Goal: Find specific page/section: Locate a particular part of the current website

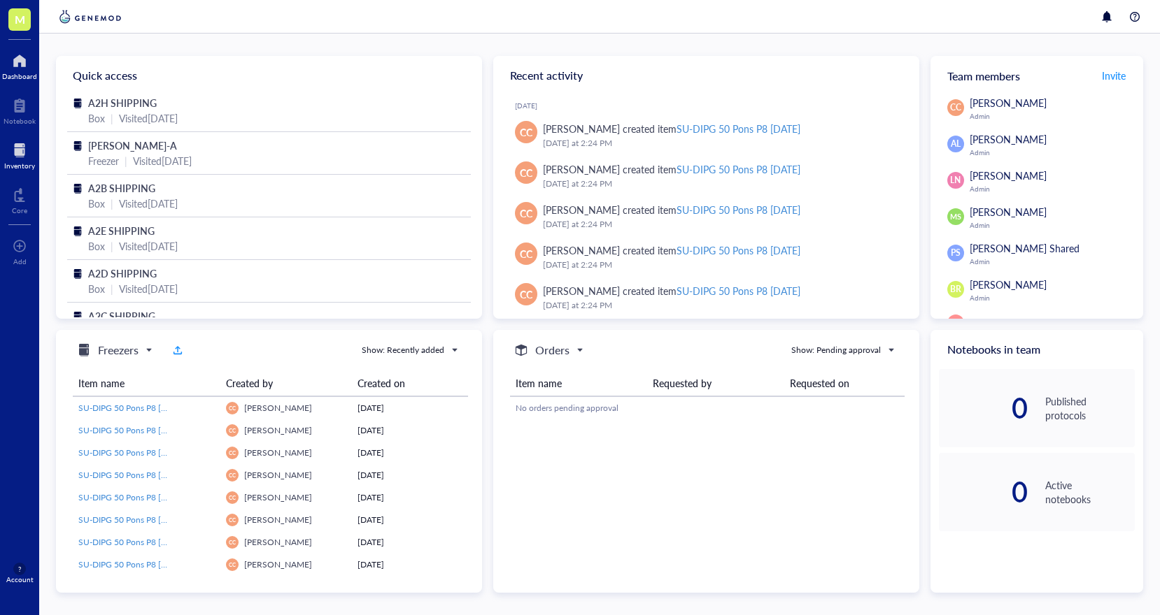
click at [20, 155] on div at bounding box center [19, 150] width 31 height 22
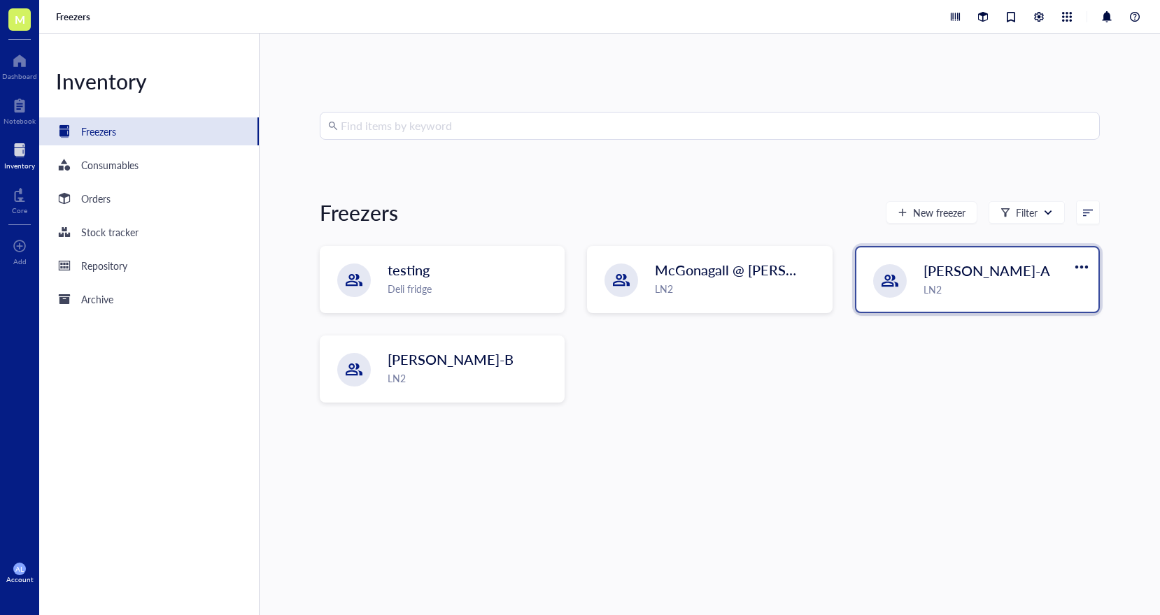
click at [963, 284] on div "LN2" at bounding box center [1006, 289] width 166 height 15
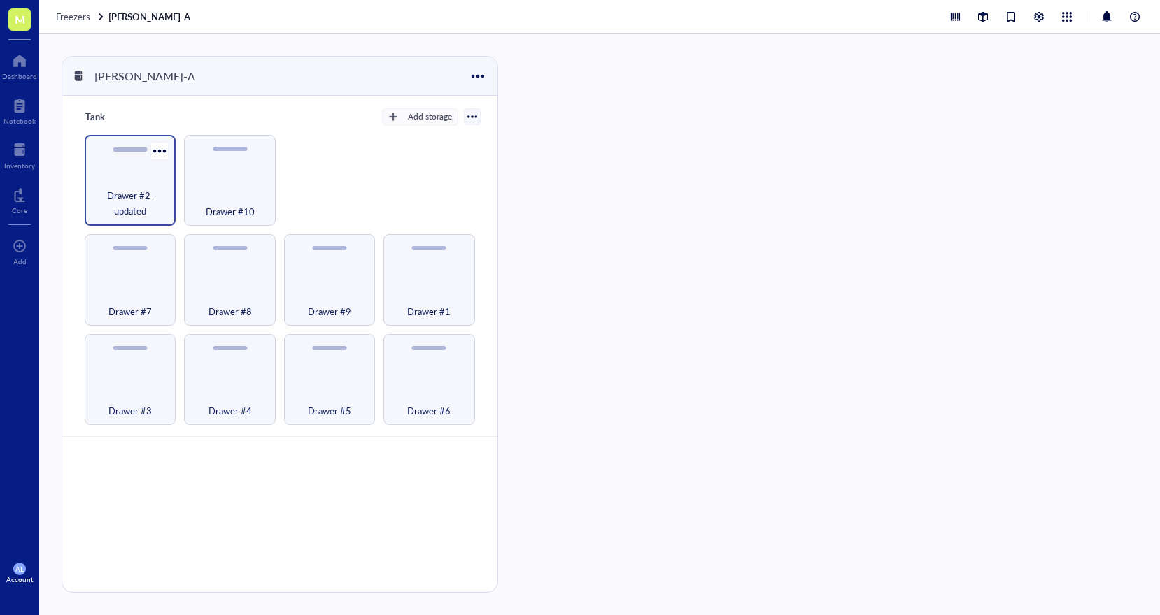
click at [158, 201] on span "Drawer #2-updated" at bounding box center [130, 203] width 77 height 31
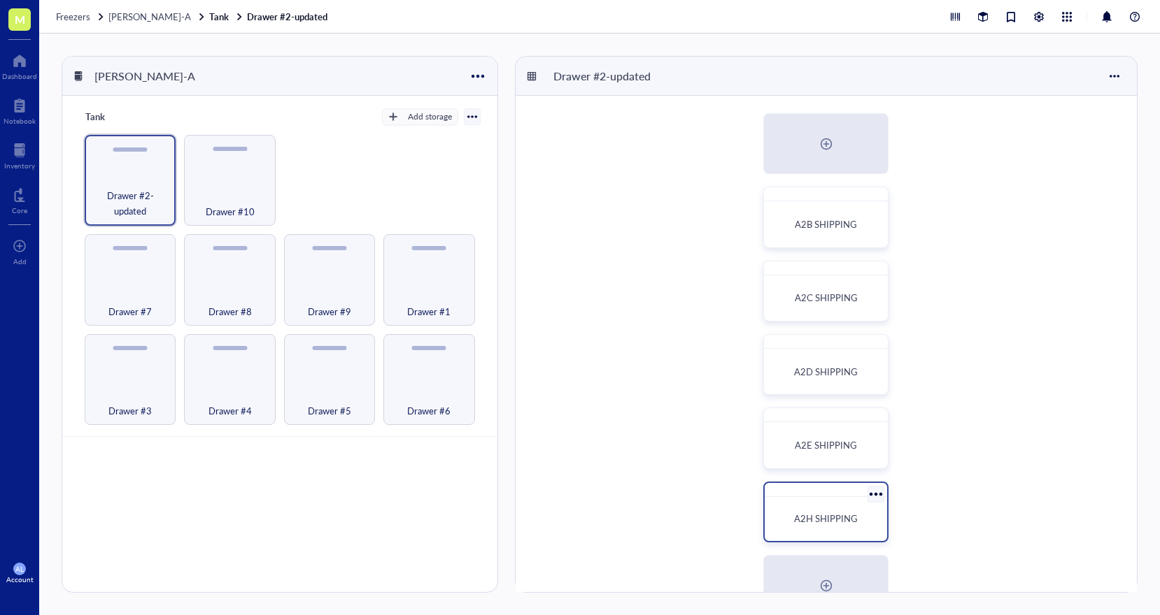
click at [811, 506] on div "A2H SHIPPING" at bounding box center [825, 519] width 111 height 33
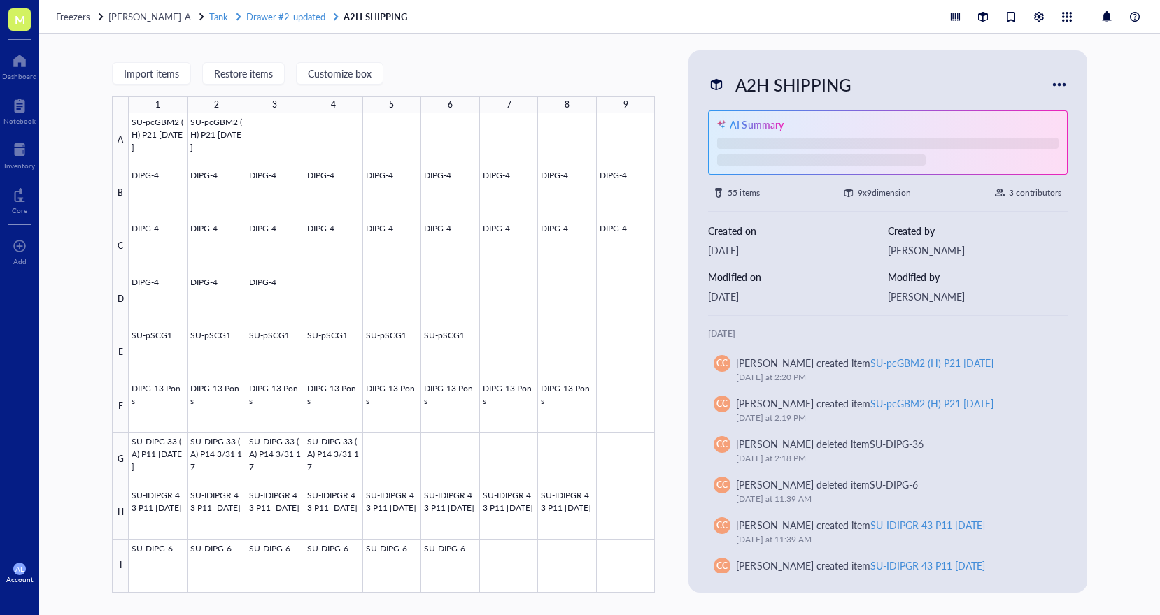
click at [269, 17] on span "Drawer #2-updated" at bounding box center [285, 16] width 79 height 13
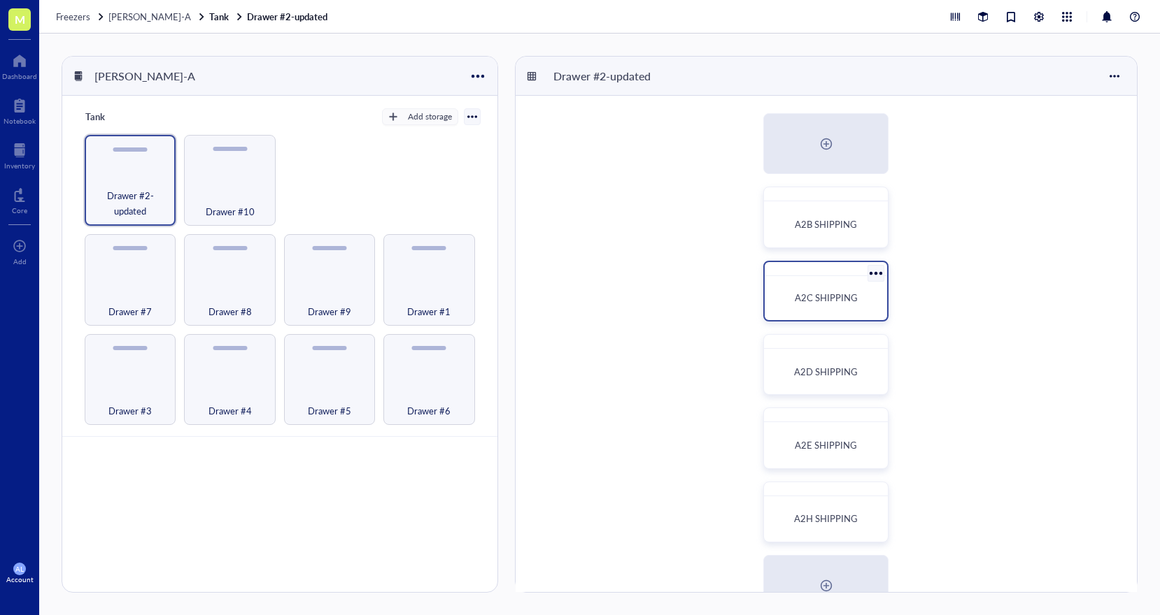
click at [794, 297] on div "A2C SHIPPING" at bounding box center [826, 298] width 100 height 14
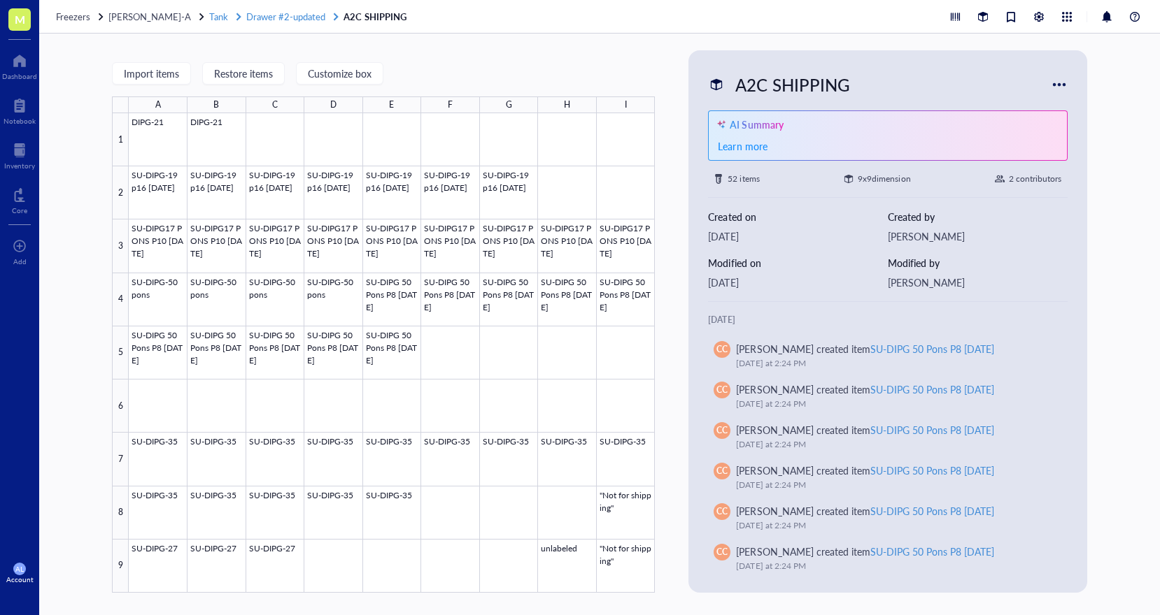
click at [285, 17] on span "Drawer #2-updated" at bounding box center [285, 16] width 79 height 13
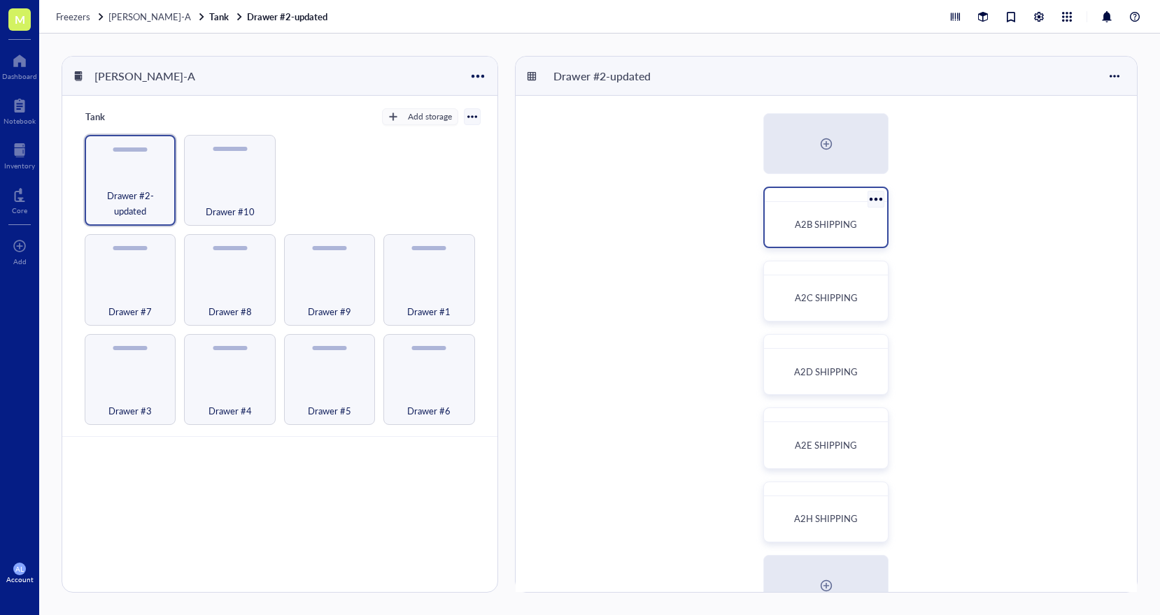
click at [787, 216] on div "A2B SHIPPING" at bounding box center [825, 224] width 111 height 33
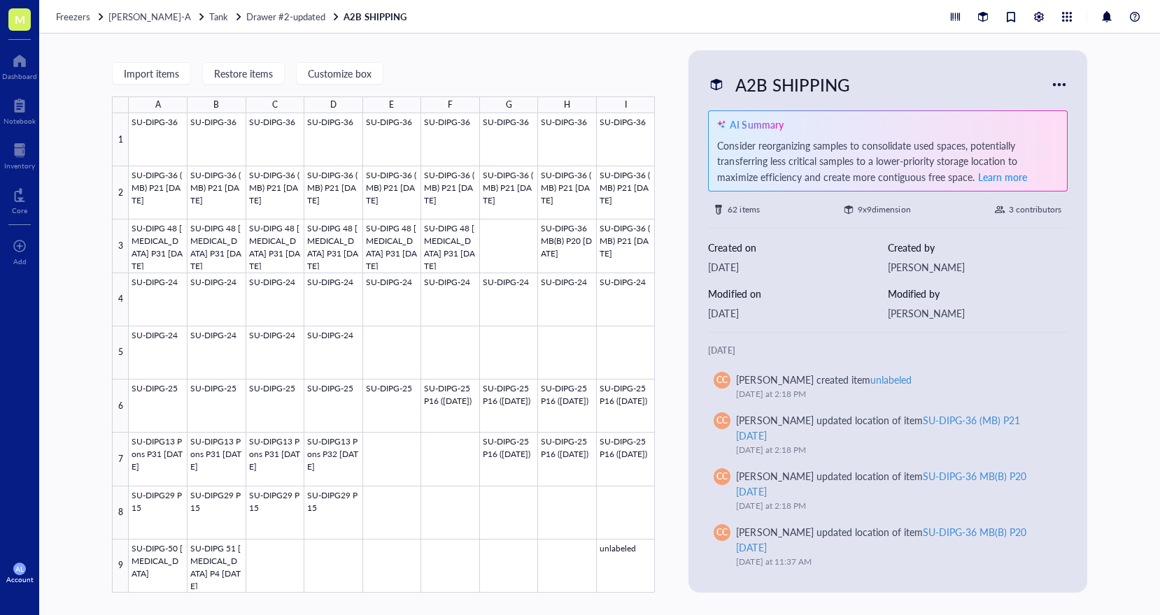
click at [266, 22] on div "Freezers [PERSON_NAME]-A Tank Drawer #2-updated A2B SHIPPING" at bounding box center [599, 17] width 1120 height 34
click at [266, 17] on span "Drawer #2-updated" at bounding box center [285, 16] width 79 height 13
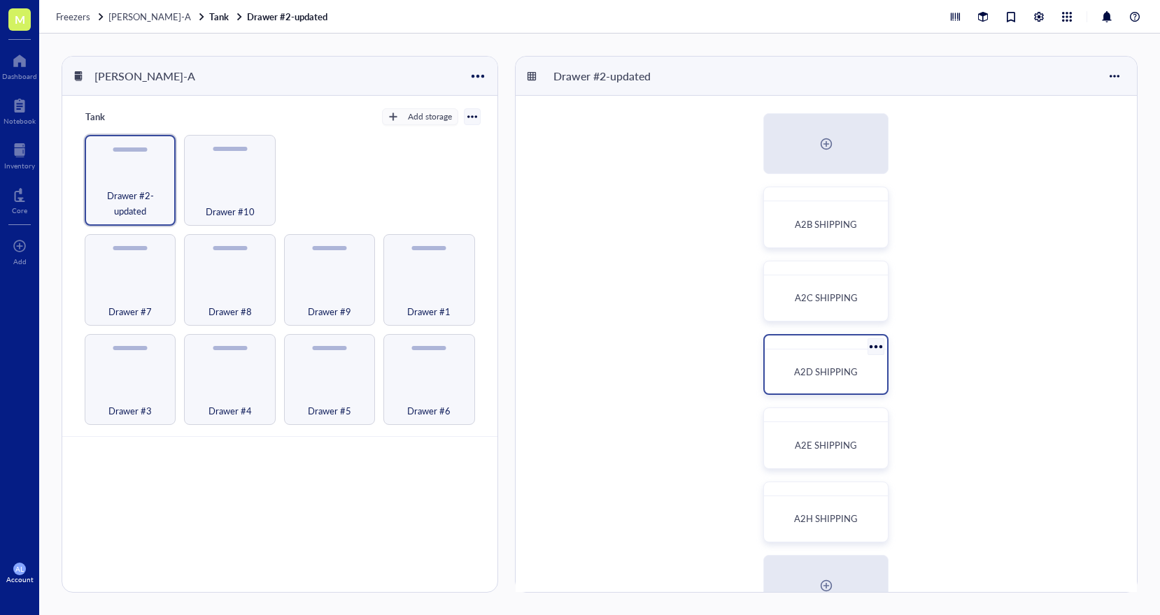
click at [850, 377] on span "A2D SHIPPING" at bounding box center [826, 371] width 64 height 13
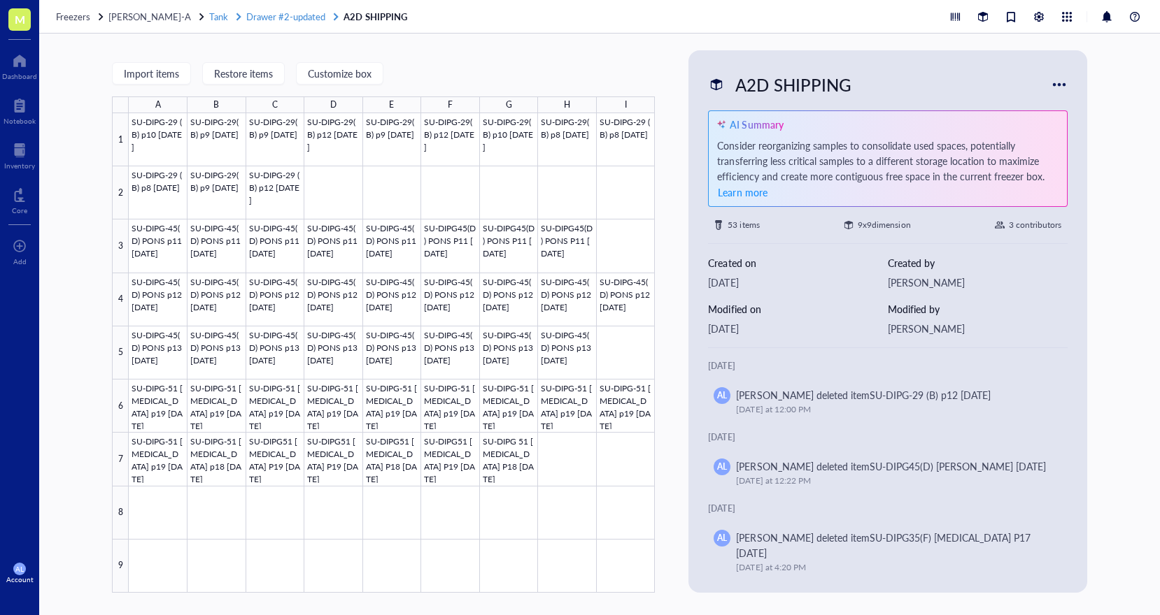
click at [299, 20] on span "Drawer #2-updated" at bounding box center [285, 16] width 79 height 13
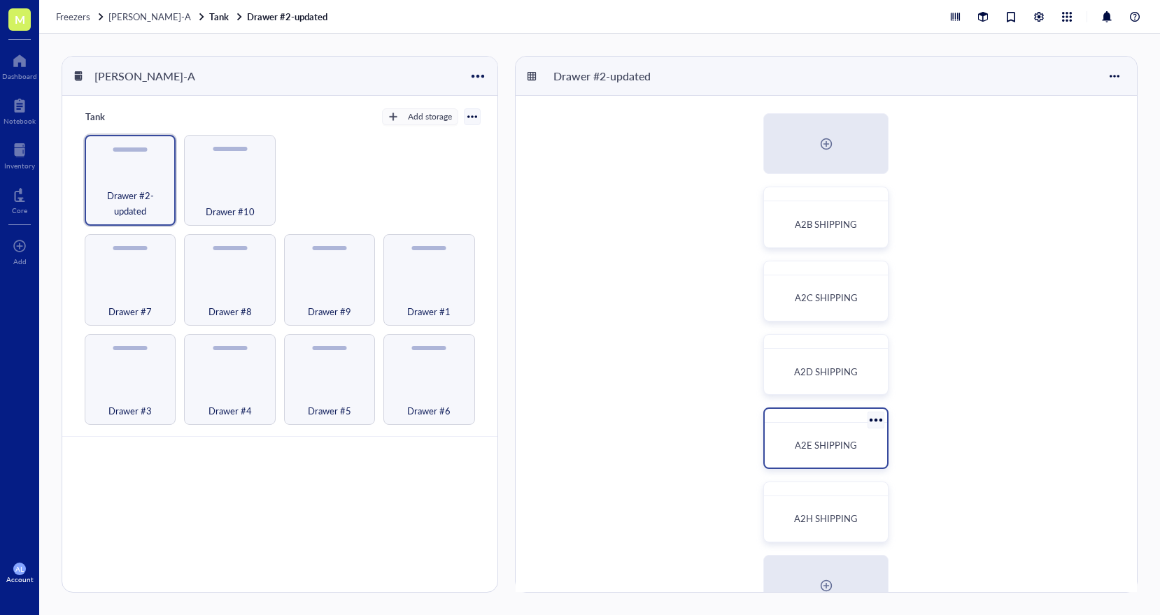
click at [823, 439] on span "A2E SHIPPING" at bounding box center [825, 445] width 62 height 13
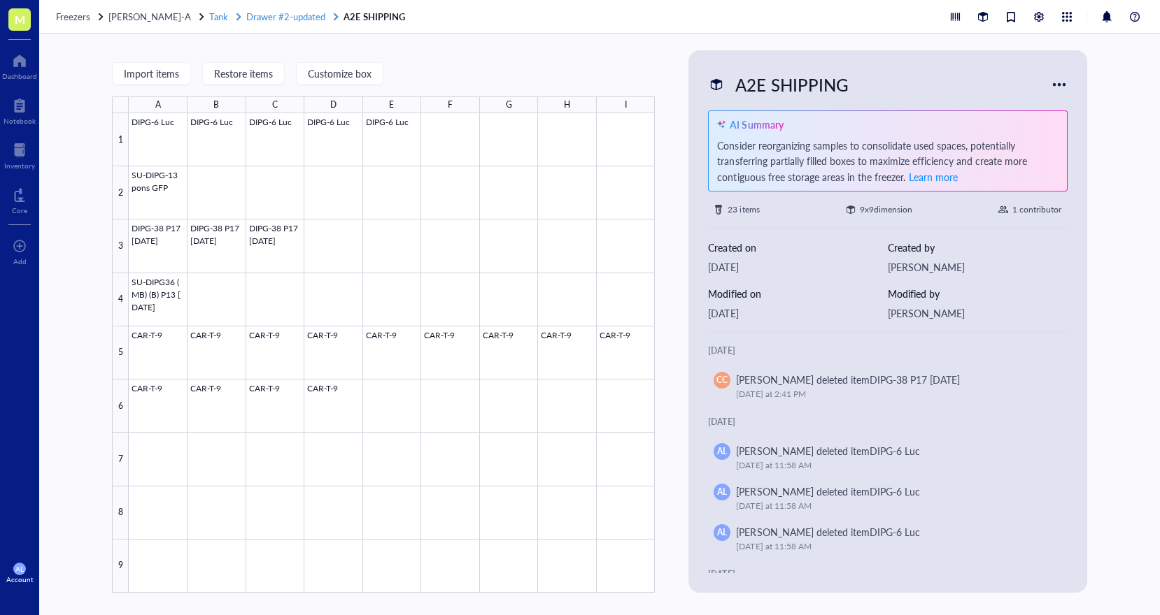
click at [293, 20] on span "Drawer #2-updated" at bounding box center [285, 16] width 79 height 13
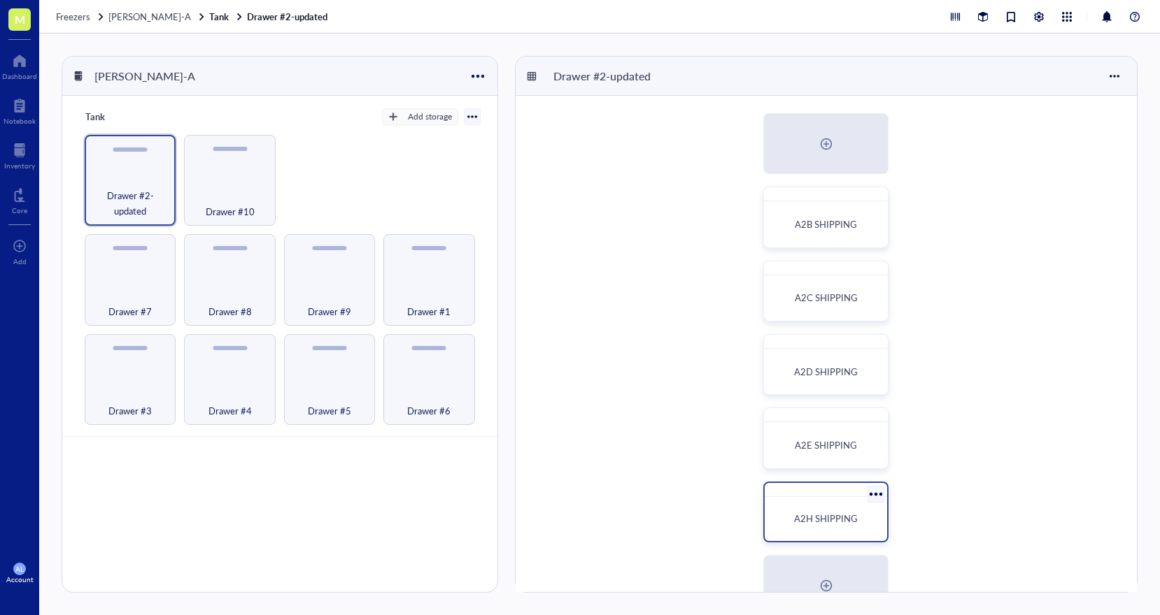
click at [834, 508] on div "A2H SHIPPING" at bounding box center [825, 519] width 111 height 33
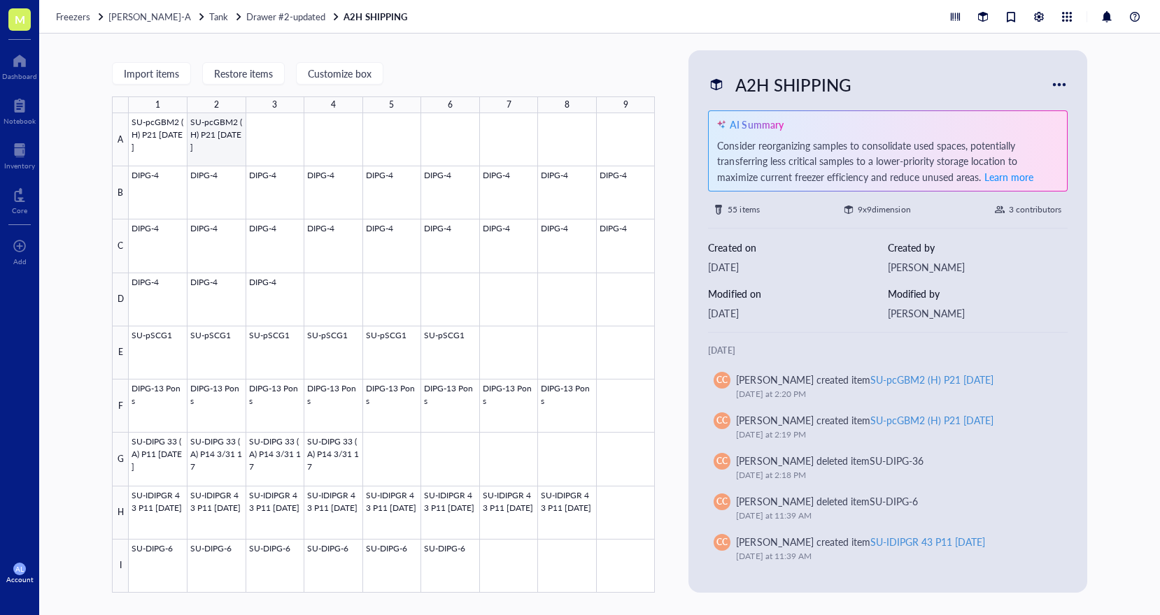
click at [222, 152] on div at bounding box center [392, 353] width 526 height 480
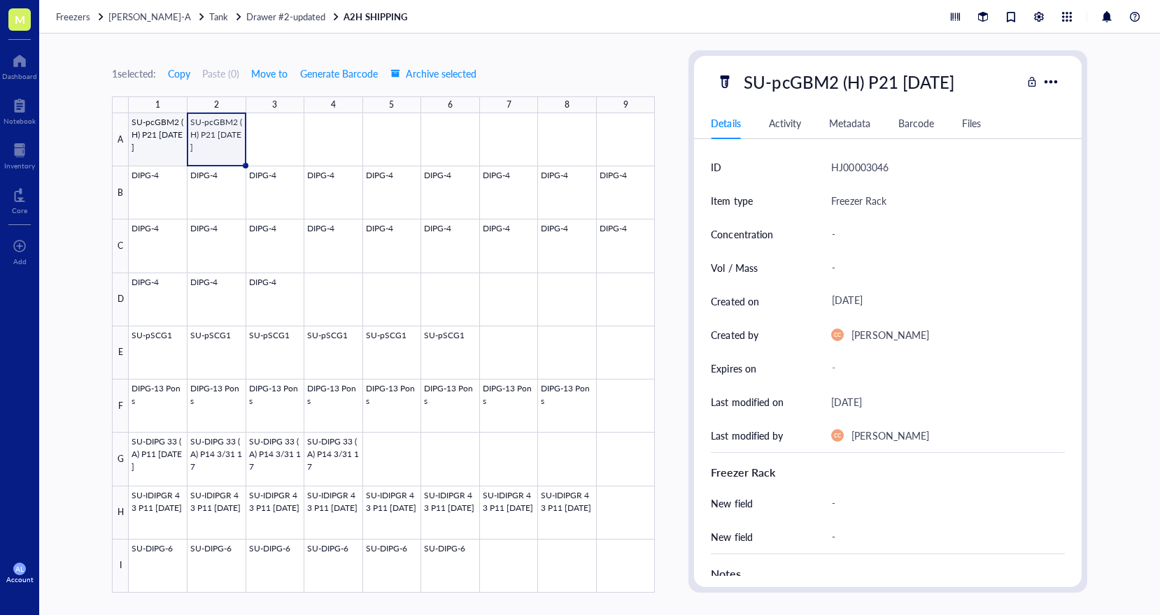
click at [171, 146] on div at bounding box center [392, 353] width 526 height 480
